Goal: Answer question/provide support

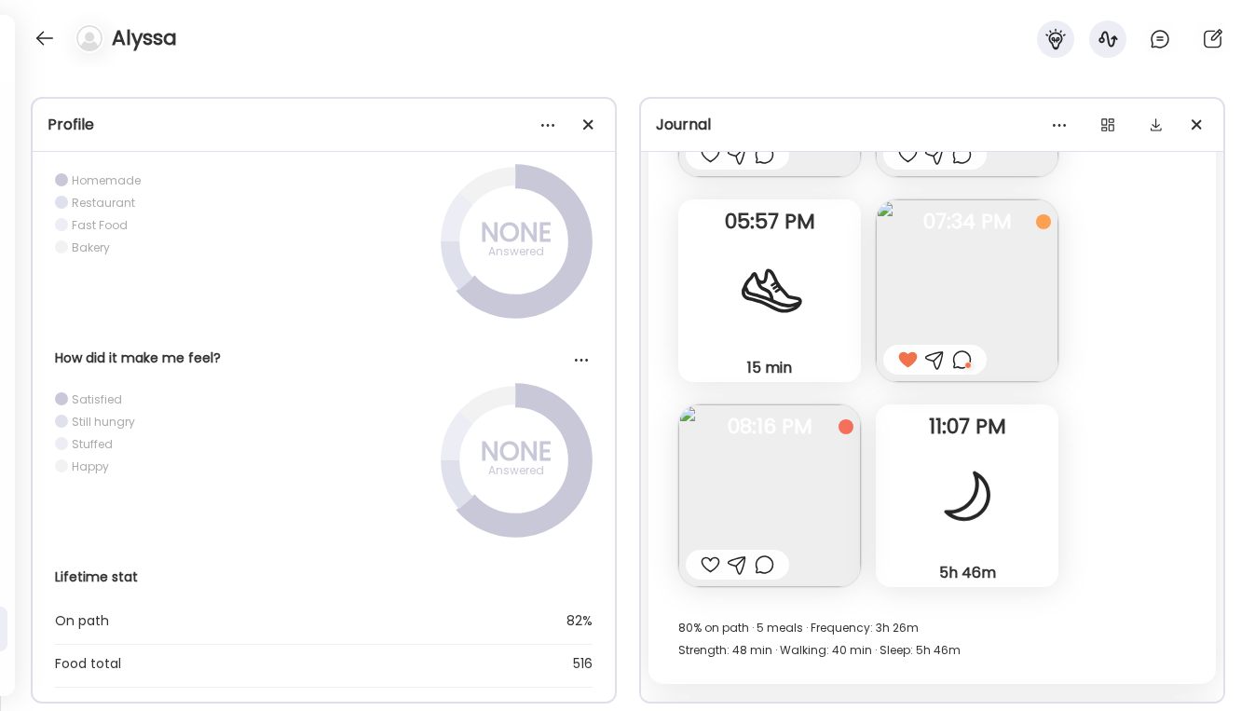
click at [768, 564] on div at bounding box center [764, 564] width 20 height 22
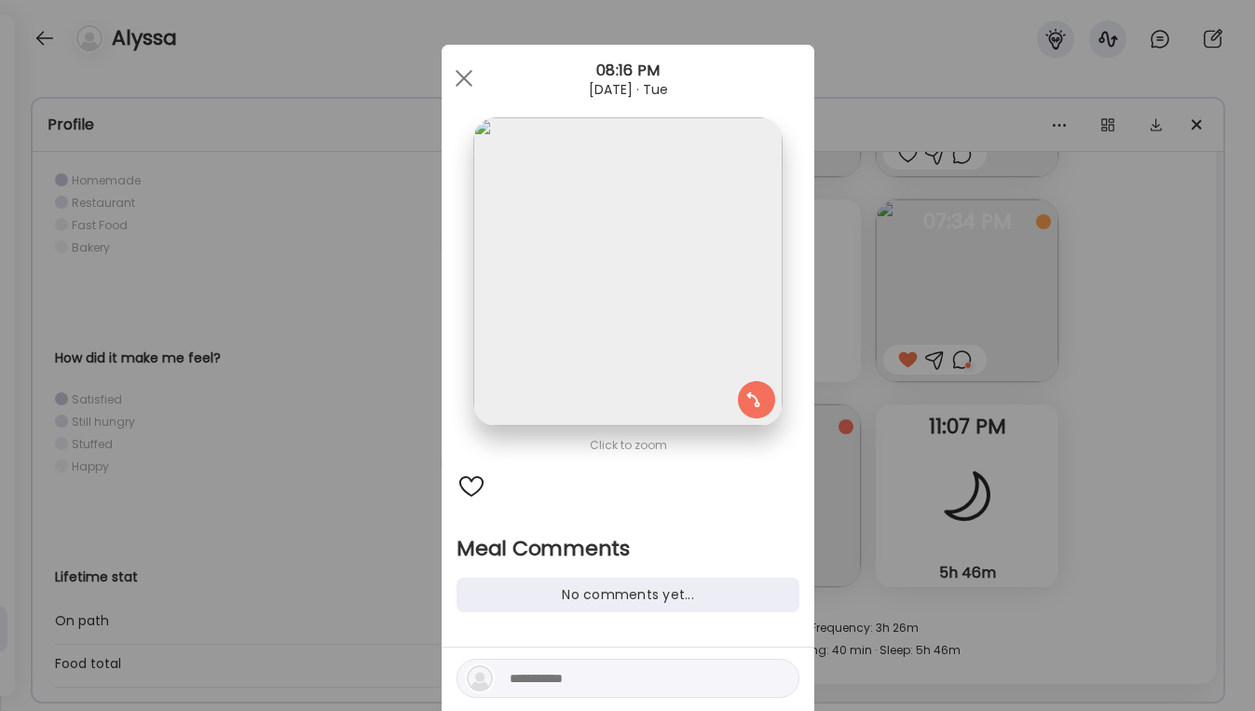
click at [505, 680] on div at bounding box center [627, 678] width 343 height 39
click at [555, 677] on textarea at bounding box center [634, 678] width 251 height 22
type textarea "********"
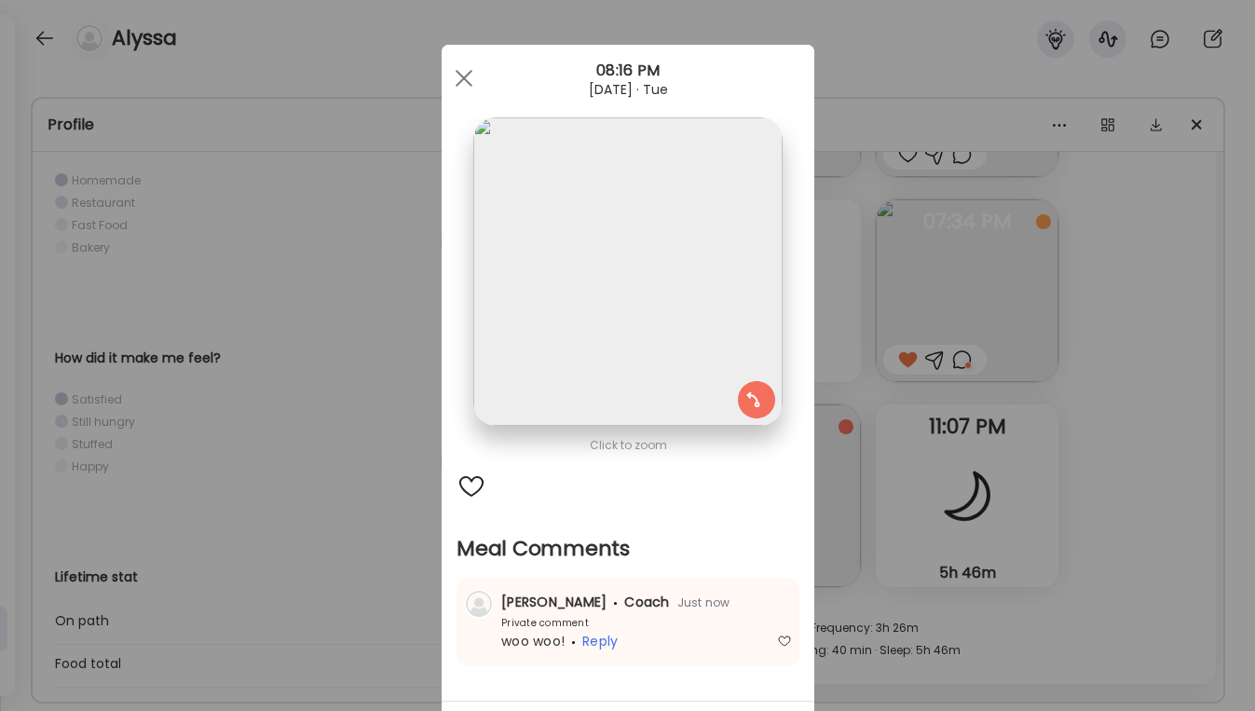
click at [1156, 483] on div "Ate Coach Dashboard Wahoo! It’s official Take a moment to set up your Coach Pro…" at bounding box center [627, 355] width 1255 height 711
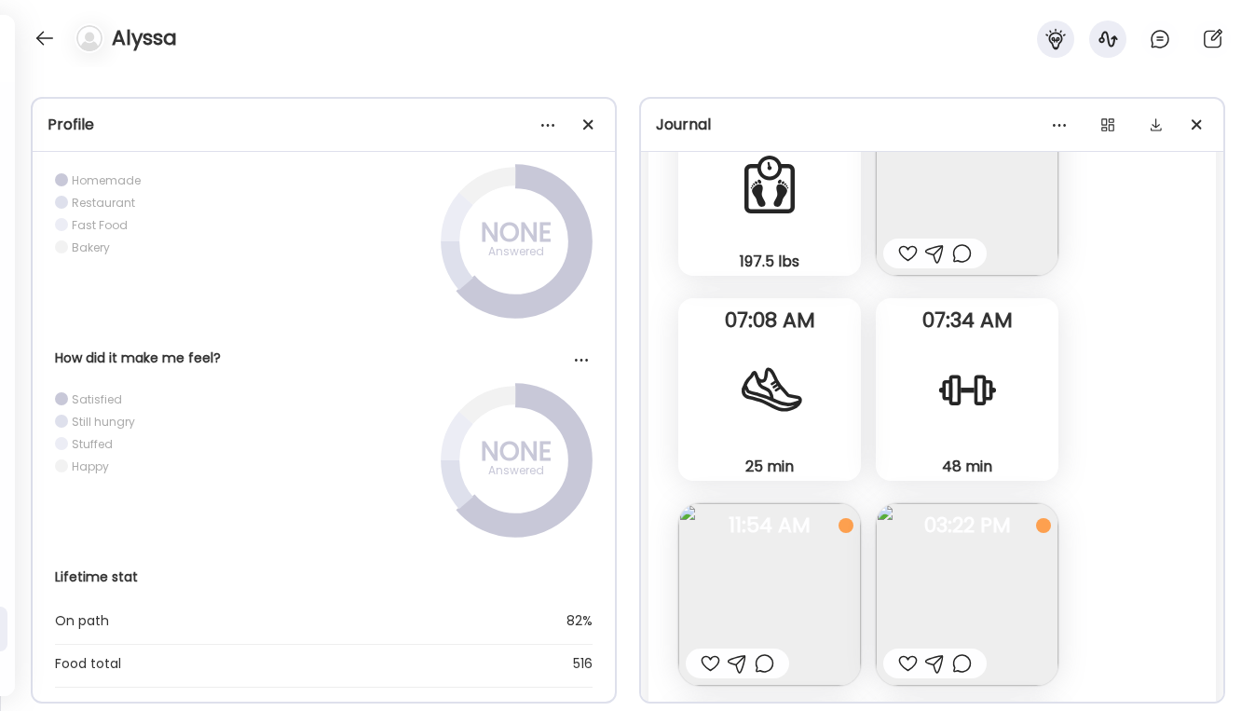
scroll to position [30719, 0]
click at [705, 668] on div at bounding box center [710, 665] width 20 height 22
